Goal: Task Accomplishment & Management: Complete application form

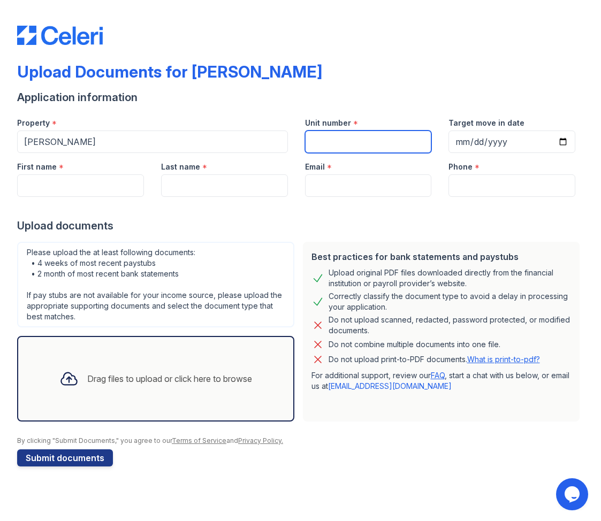
click at [355, 147] on input "Unit number" at bounding box center [368, 142] width 127 height 22
type input "18H"
click at [510, 145] on input "Target move in date" at bounding box center [512, 142] width 127 height 22
click at [566, 145] on input "Target move in date" at bounding box center [512, 142] width 127 height 22
type input "[DATE]"
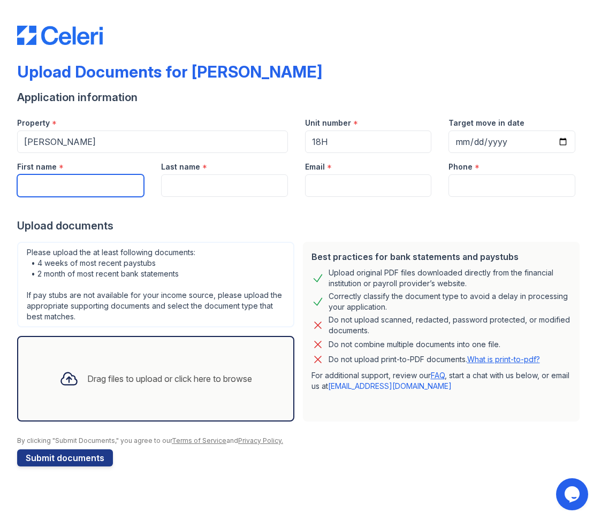
click at [109, 193] on input "First name" at bounding box center [80, 186] width 127 height 22
type input "[PERSON_NAME]"
type input "[EMAIL_ADDRESS][DOMAIN_NAME]"
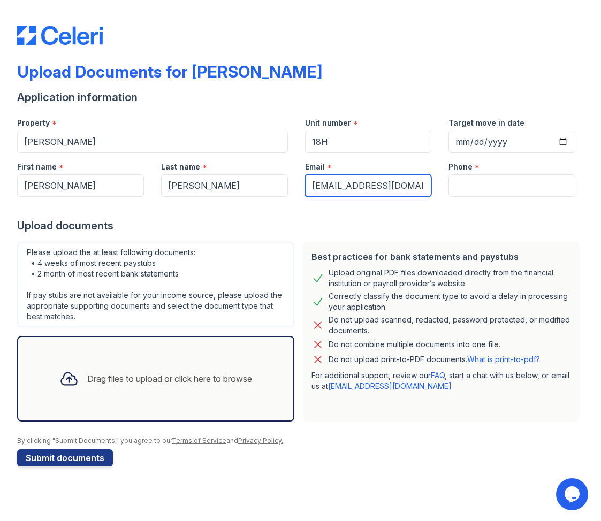
type input "5106484172"
click at [138, 373] on div "Drag files to upload or click here to browse" at bounding box center [169, 379] width 165 height 13
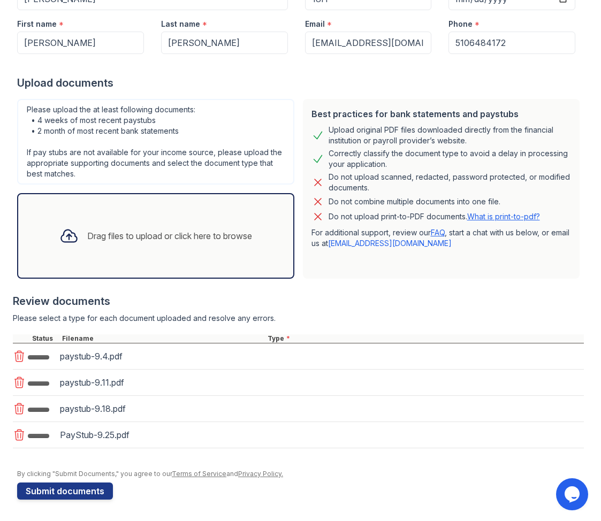
scroll to position [146, 0]
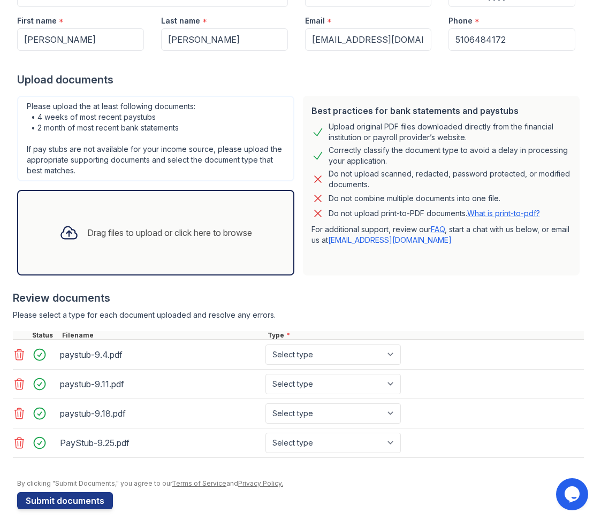
click at [109, 249] on div "Drag files to upload or click here to browse" at bounding box center [156, 233] width 210 height 36
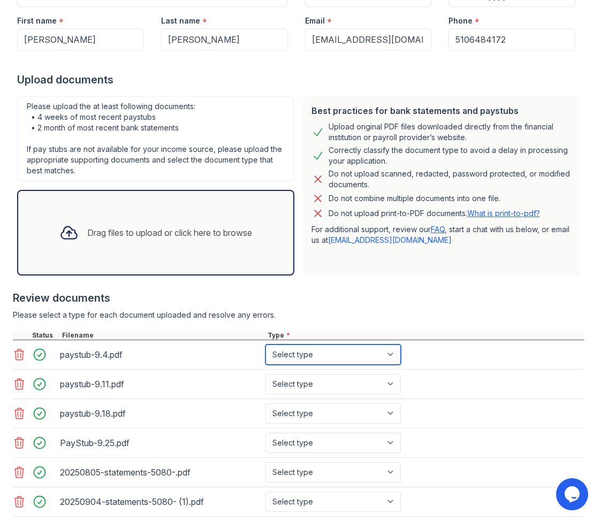
click at [395, 364] on select "Select type Paystub Bank Statement Offer Letter Tax Documents Benefit Award Let…" at bounding box center [333, 355] width 135 height 20
select select "paystub"
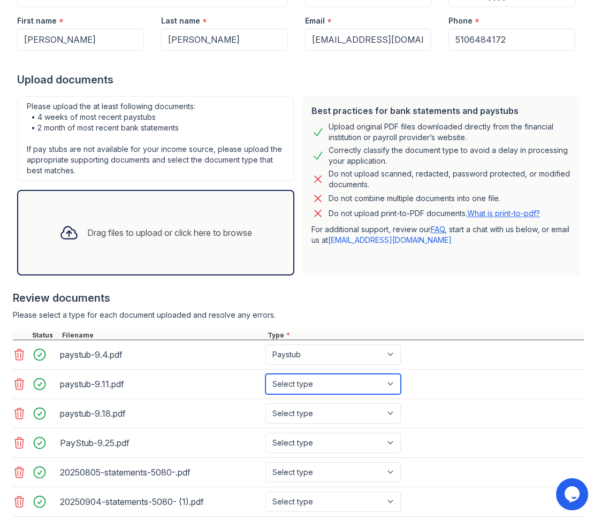
click at [392, 377] on select "Select type Paystub Bank Statement Offer Letter Tax Documents Benefit Award Let…" at bounding box center [333, 384] width 135 height 20
select select "paystub"
click at [383, 406] on select "Select type Paystub Bank Statement Offer Letter Tax Documents Benefit Award Let…" at bounding box center [333, 414] width 135 height 20
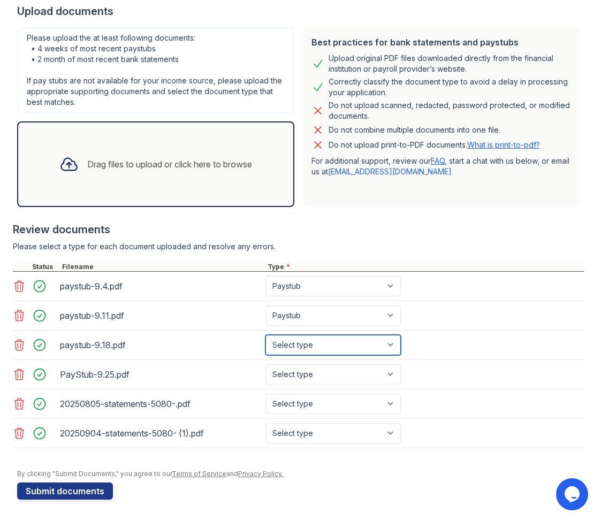
click at [368, 350] on select "Select type Paystub Bank Statement Offer Letter Tax Documents Benefit Award Let…" at bounding box center [333, 345] width 135 height 20
select select "paystub"
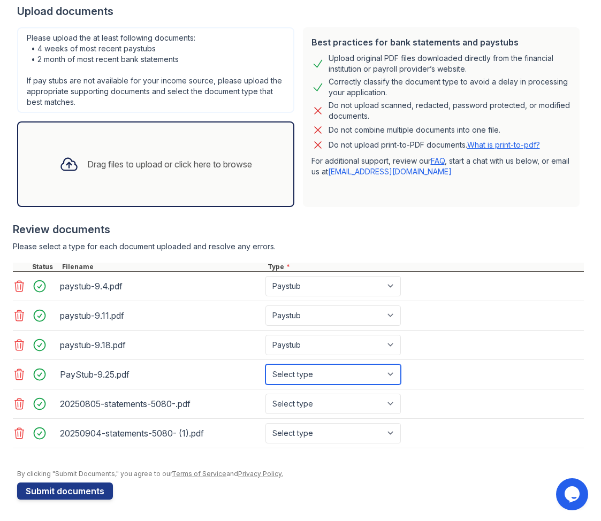
click at [379, 371] on select "Select type Paystub Bank Statement Offer Letter Tax Documents Benefit Award Let…" at bounding box center [333, 375] width 135 height 20
select select "paystub"
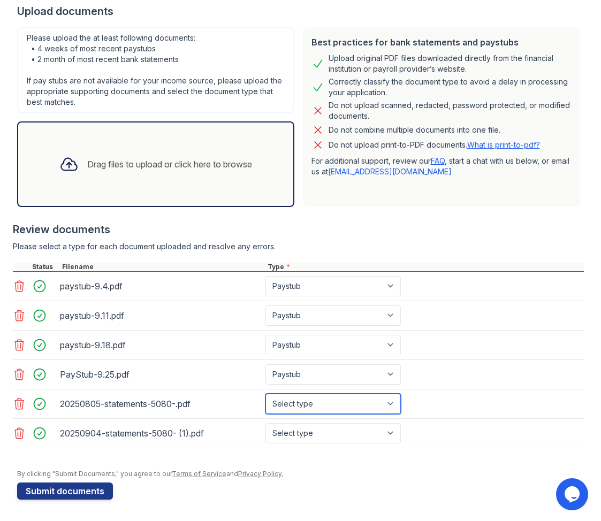
click at [382, 405] on select "Select type Paystub Bank Statement Offer Letter Tax Documents Benefit Award Let…" at bounding box center [333, 404] width 135 height 20
select select "bank_statement"
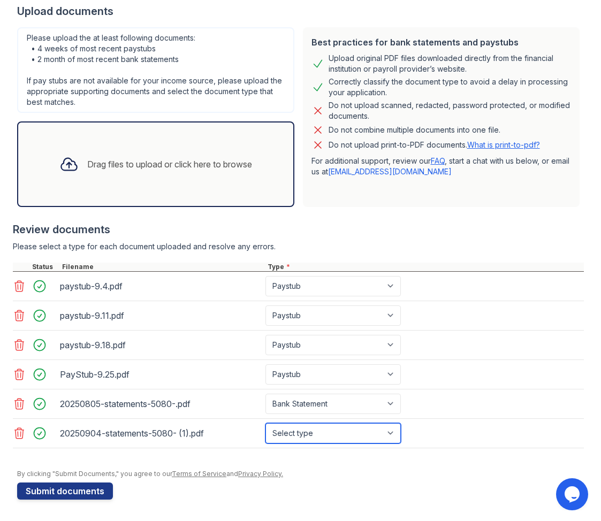
click at [379, 431] on select "Select type Paystub Bank Statement Offer Letter Tax Documents Benefit Award Let…" at bounding box center [333, 433] width 135 height 20
select select "bank_statement"
click at [179, 154] on div "Drag files to upload or click here to browse" at bounding box center [156, 164] width 210 height 36
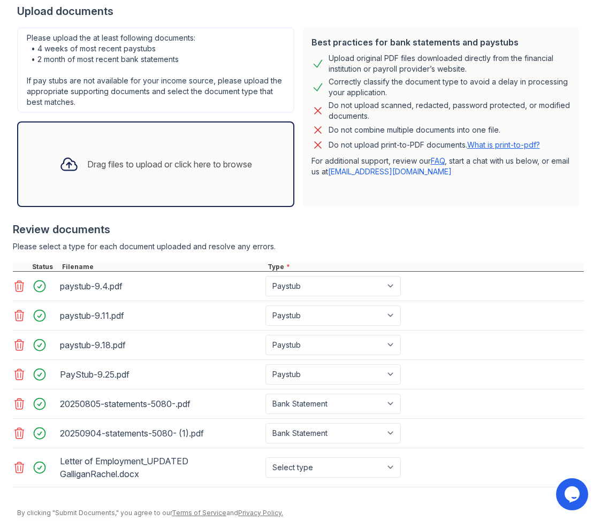
click at [184, 164] on div "Drag files to upload or click here to browse" at bounding box center [169, 164] width 165 height 13
click at [221, 168] on div "Drag files to upload or click here to browse" at bounding box center [169, 164] width 165 height 13
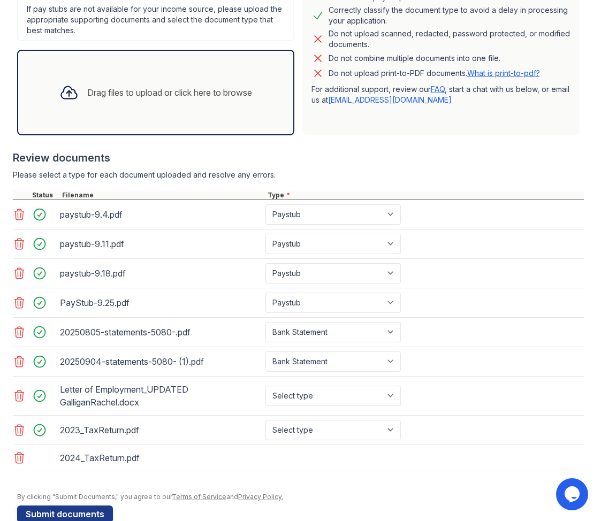
scroll to position [309, 0]
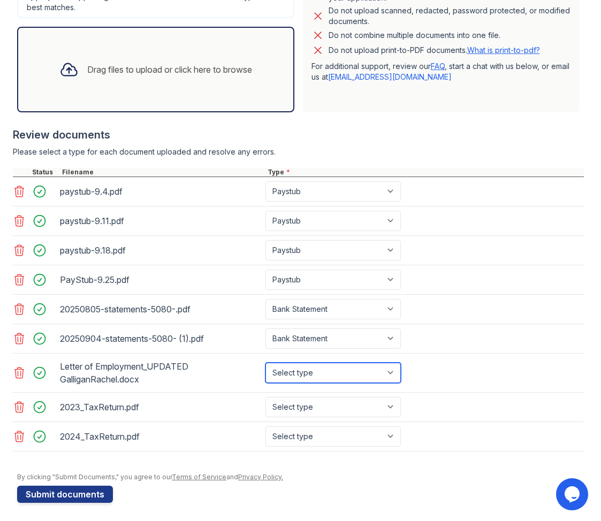
click at [392, 370] on select "Select type Paystub Bank Statement Offer Letter Tax Documents Benefit Award Let…" at bounding box center [333, 373] width 135 height 20
select select "offer_letter"
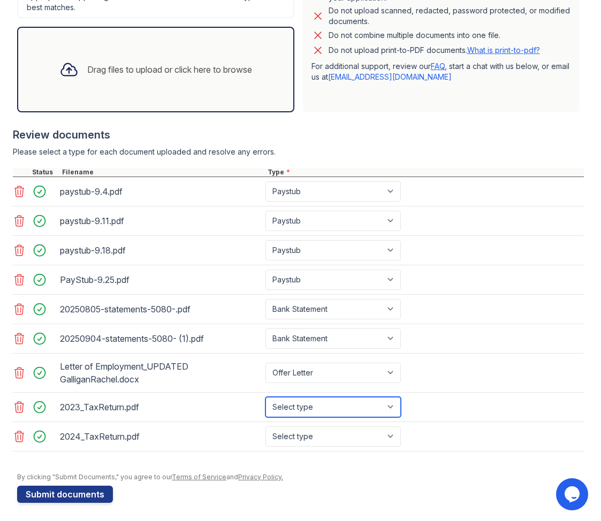
click at [388, 412] on select "Select type Paystub Bank Statement Offer Letter Tax Documents Benefit Award Let…" at bounding box center [333, 407] width 135 height 20
select select "tax_documents"
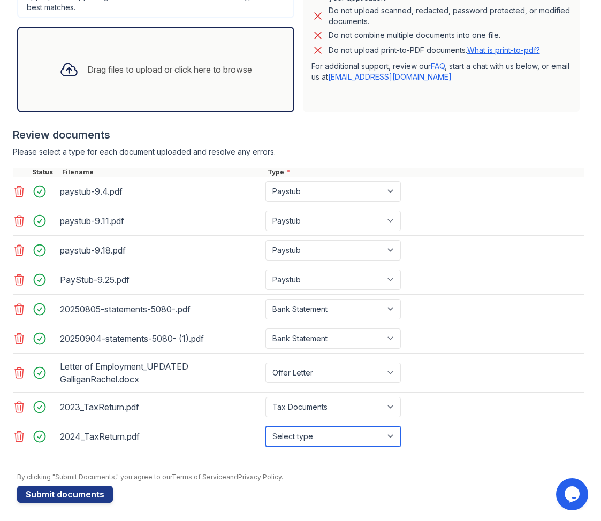
click at [374, 440] on select "Select type Paystub Bank Statement Offer Letter Tax Documents Benefit Award Let…" at bounding box center [333, 437] width 135 height 20
select select "tax_documents"
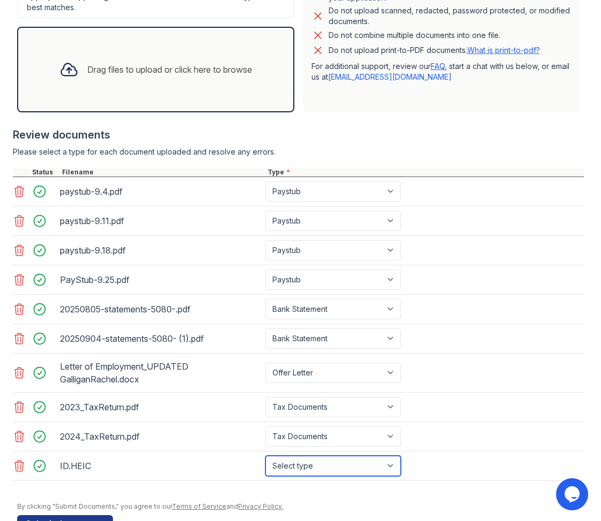
click at [394, 471] on select "Select type Paystub Bank Statement Offer Letter Tax Documents Benefit Award Let…" at bounding box center [333, 466] width 135 height 20
select select "other"
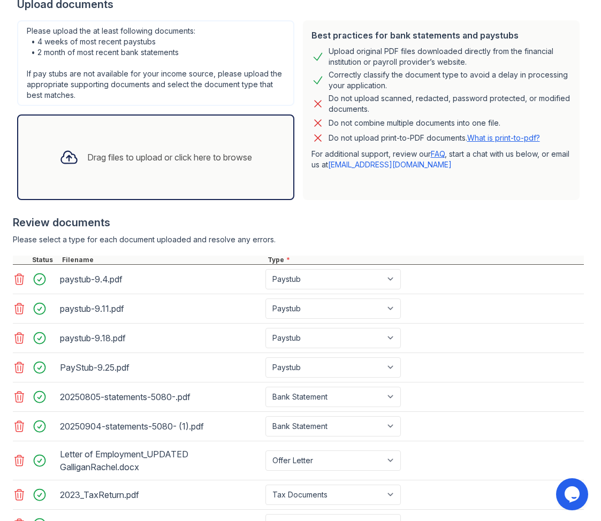
scroll to position [342, 0]
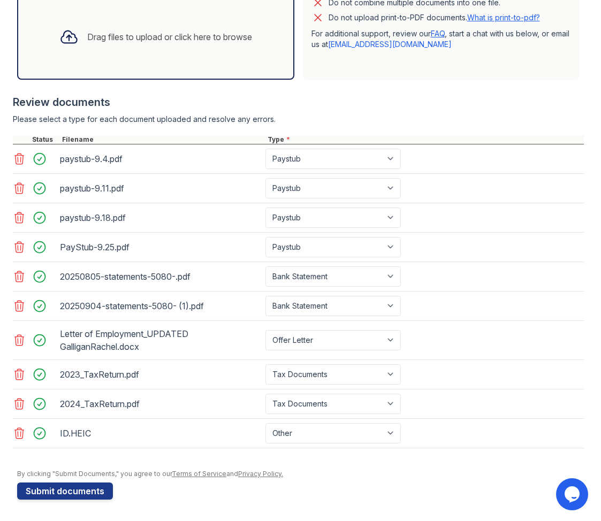
click at [78, 501] on div "Upload Documents for [PERSON_NAME] Application information Property * [PERSON_N…" at bounding box center [300, 83] width 567 height 842
click at [78, 493] on button "Submit documents" at bounding box center [65, 491] width 96 height 17
